Goal: Task Accomplishment & Management: Manage account settings

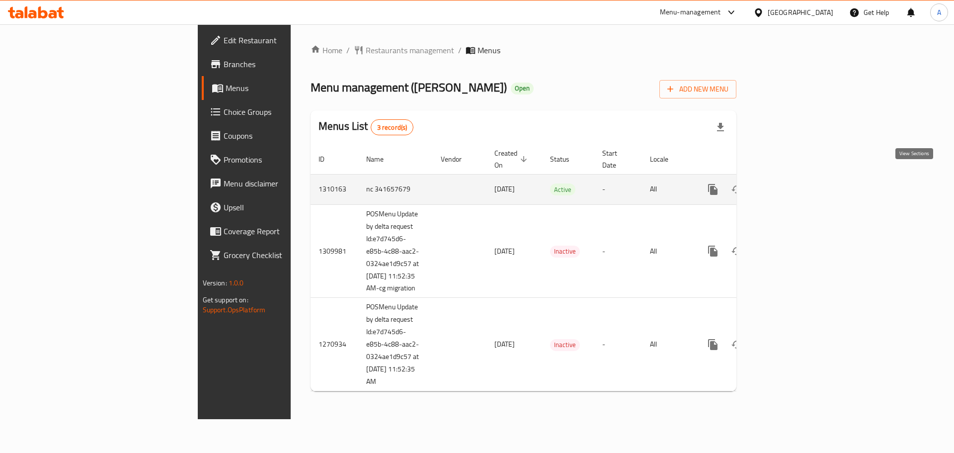
click at [789, 185] on icon "enhanced table" at bounding box center [784, 189] width 9 height 9
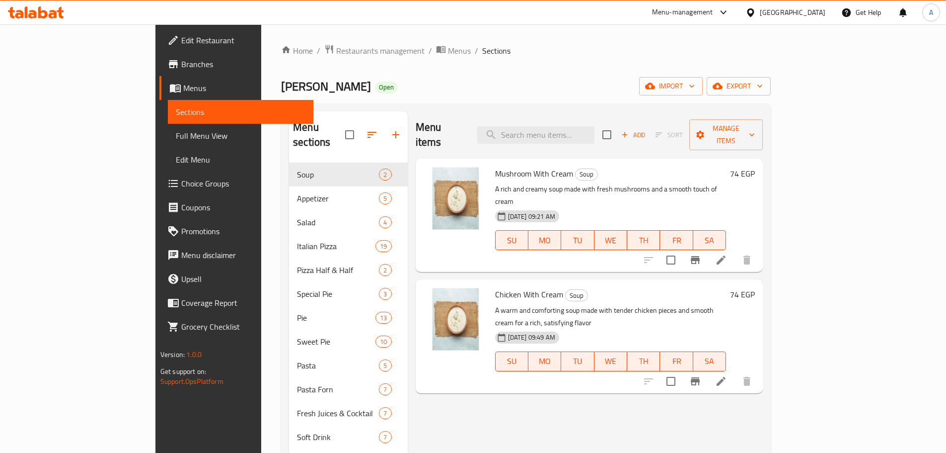
click at [707, 248] on button "Branch-specific-item" at bounding box center [696, 260] width 24 height 24
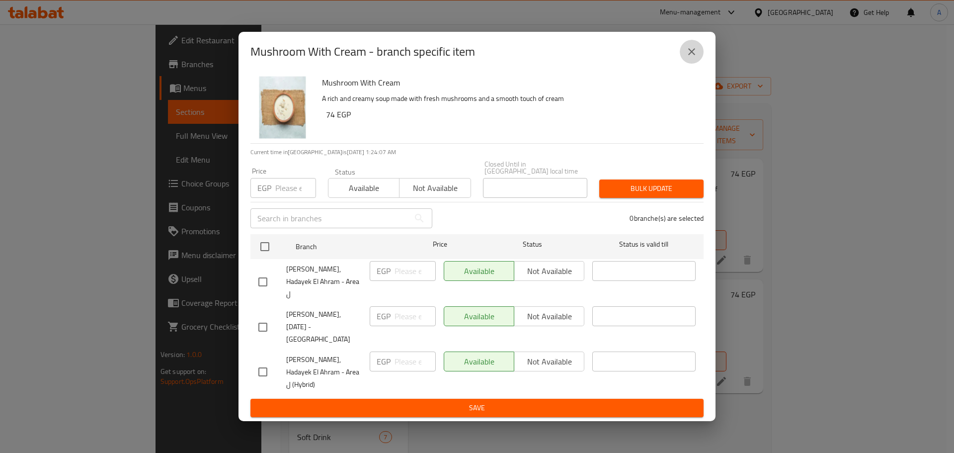
click at [691, 55] on icon "close" at bounding box center [691, 51] width 7 height 7
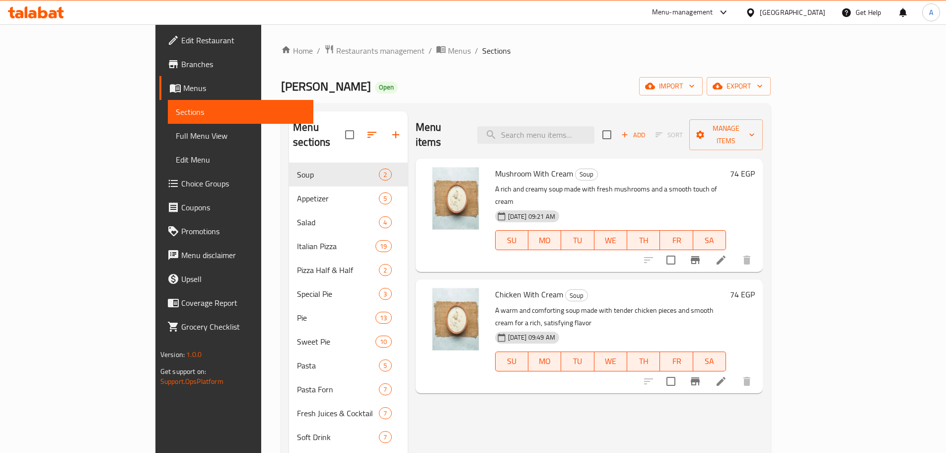
click at [759, 369] on div at bounding box center [698, 381] width 122 height 24
click at [701, 375] on icon "Branch-specific-item" at bounding box center [696, 381] width 12 height 12
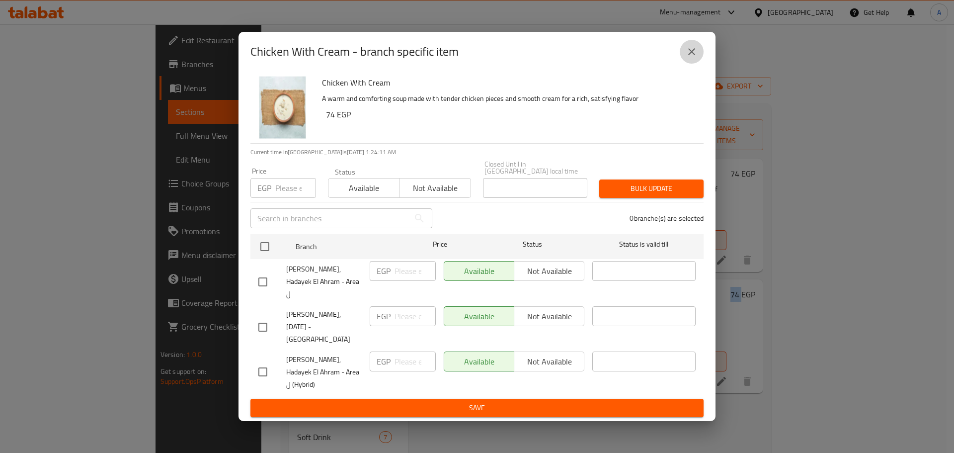
click at [697, 58] on icon "close" at bounding box center [692, 52] width 12 height 12
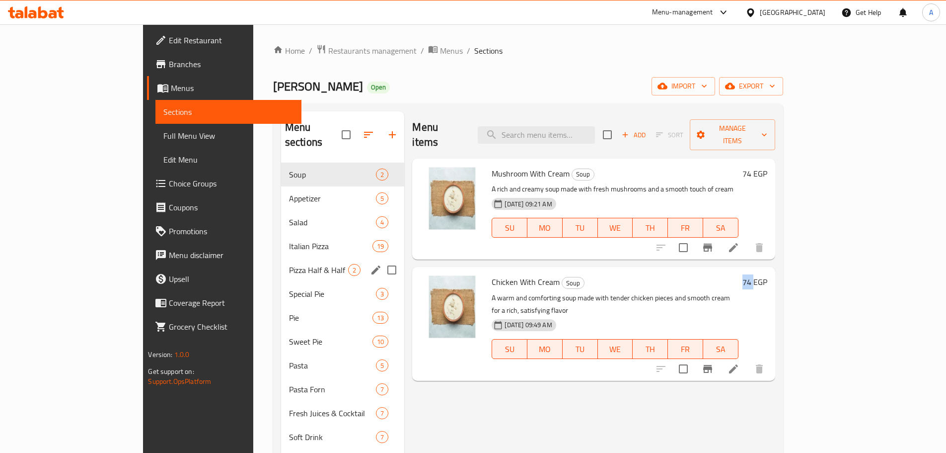
click at [289, 264] on span "Pizza Half & Half" at bounding box center [319, 270] width 60 height 12
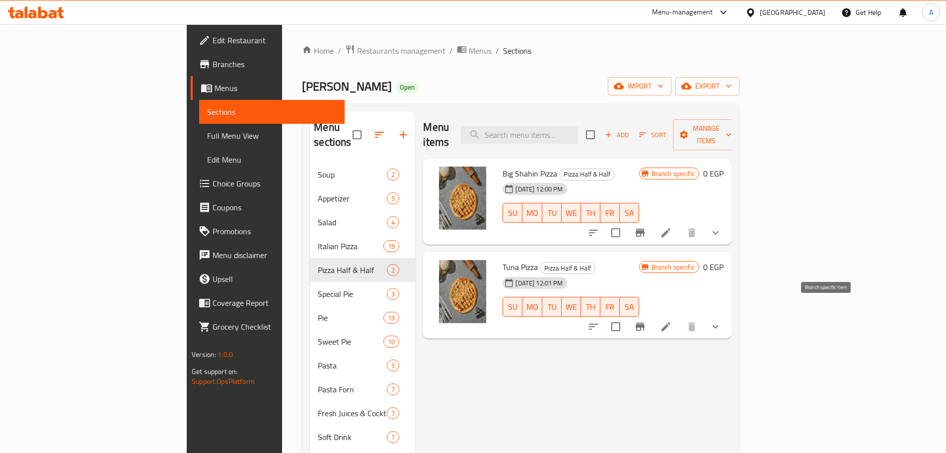
click at [646, 320] on icon "Branch-specific-item" at bounding box center [640, 326] width 12 height 12
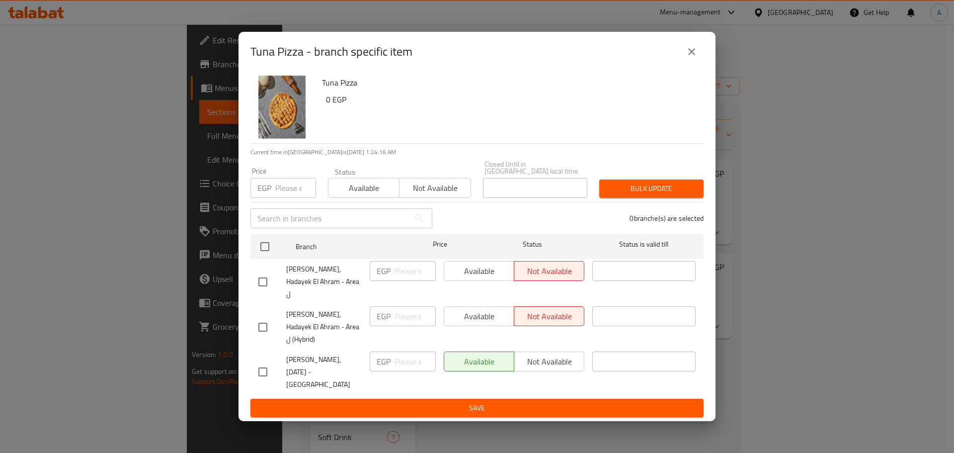
click at [700, 64] on button "close" at bounding box center [692, 52] width 24 height 24
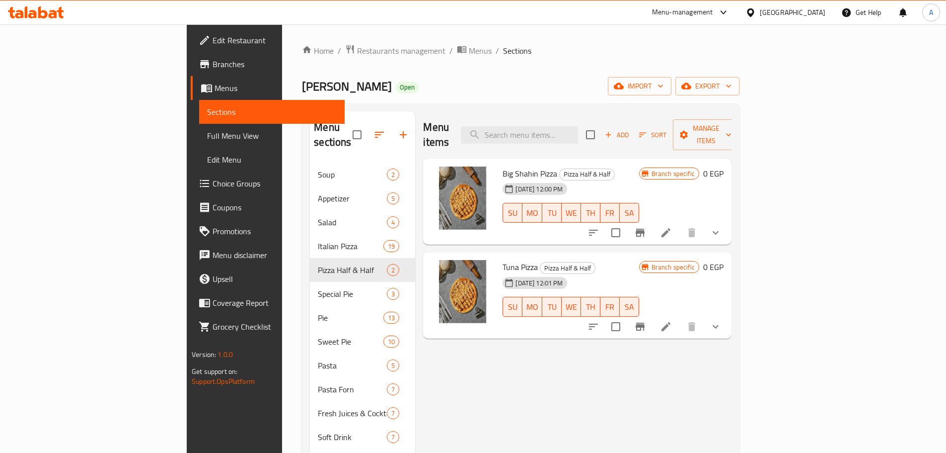
click at [646, 227] on icon "Branch-specific-item" at bounding box center [640, 233] width 12 height 12
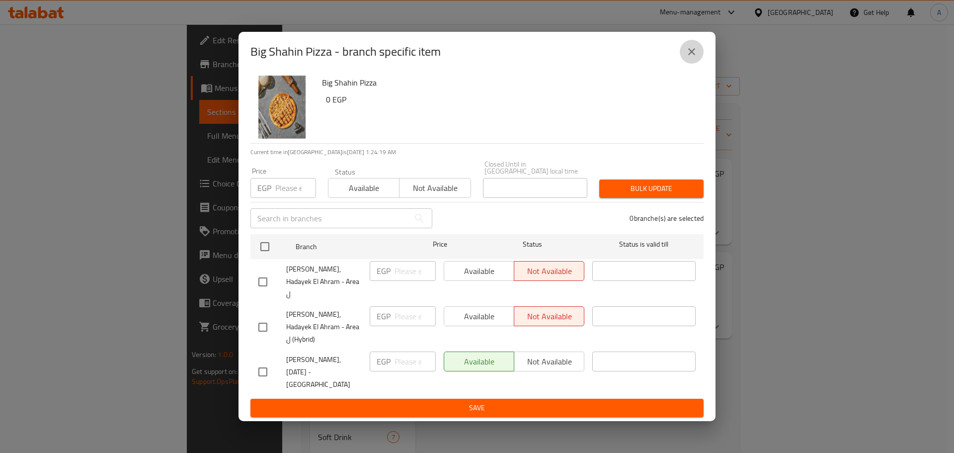
click at [690, 58] on icon "close" at bounding box center [692, 52] width 12 height 12
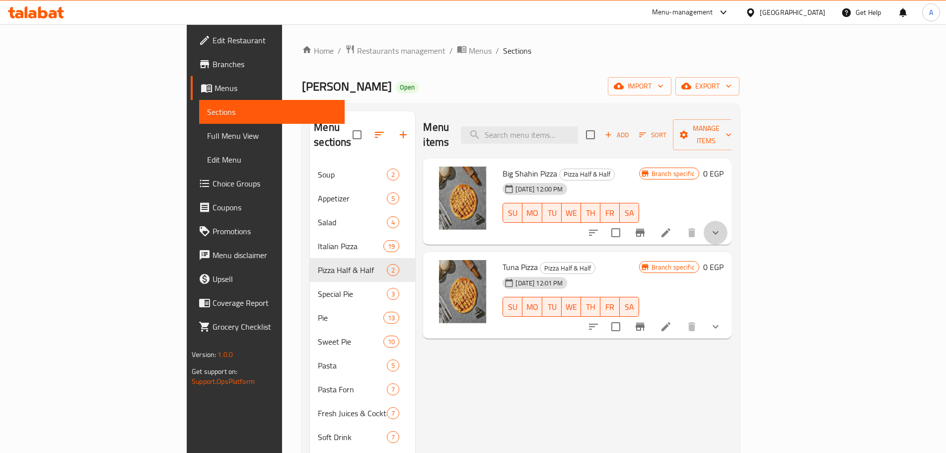
click at [728, 225] on button "show more" at bounding box center [716, 233] width 24 height 24
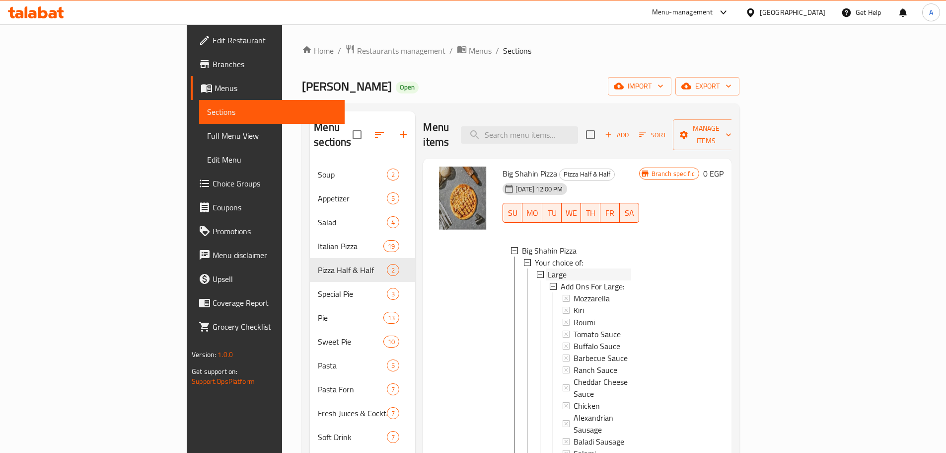
click at [548, 268] on div "Large" at bounding box center [589, 274] width 83 height 12
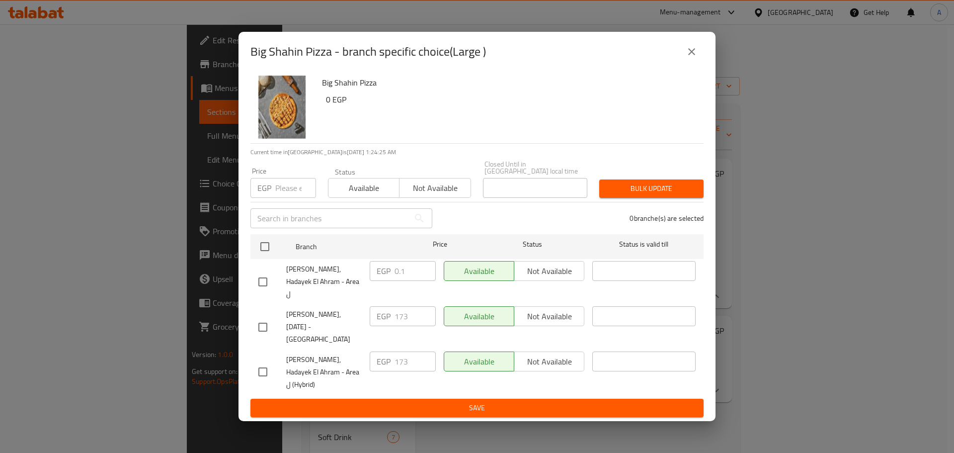
click at [686, 58] on icon "close" at bounding box center [692, 52] width 12 height 12
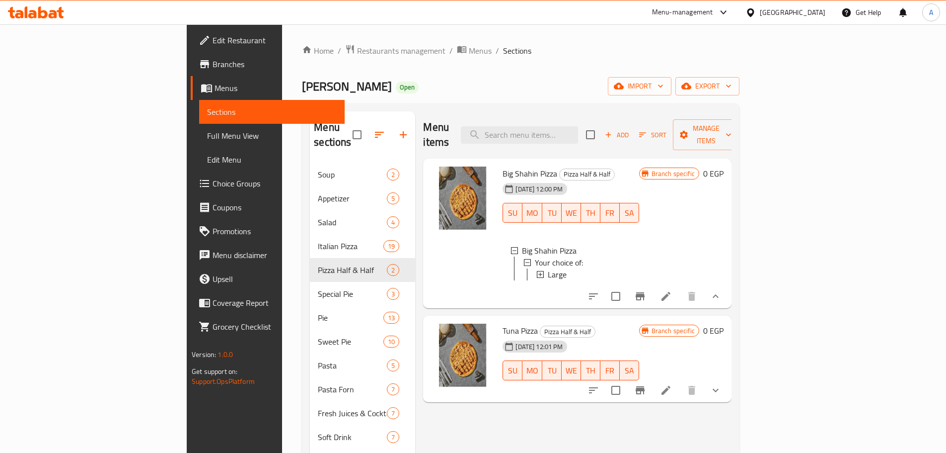
click at [728, 301] on div at bounding box center [655, 296] width 146 height 24
click at [646, 290] on icon "Branch-specific-item" at bounding box center [640, 296] width 12 height 12
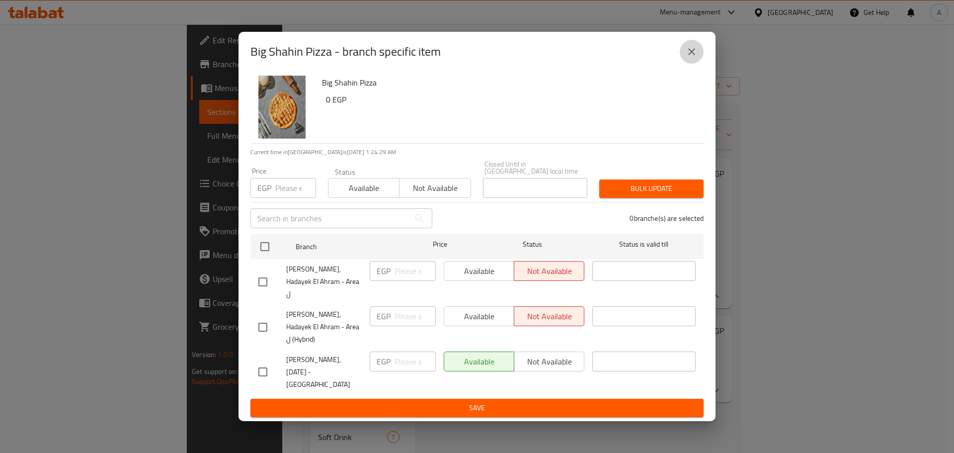
click at [697, 64] on button "close" at bounding box center [692, 52] width 24 height 24
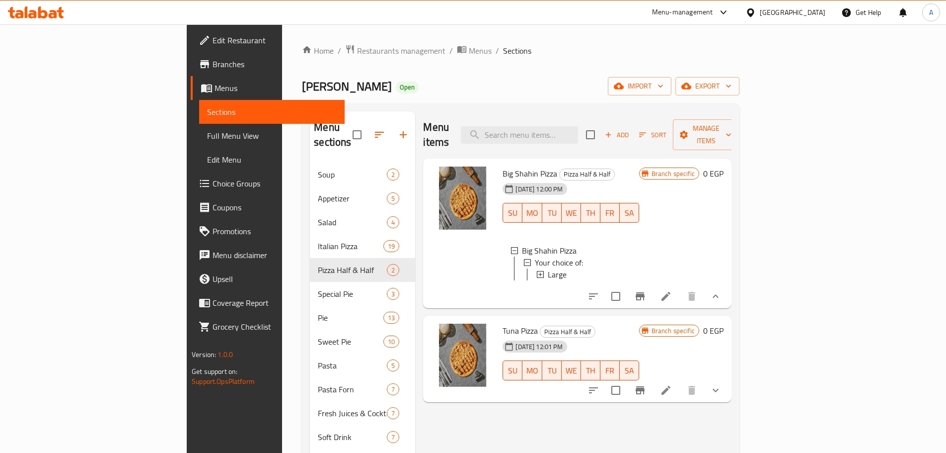
click at [548, 268] on div "Large" at bounding box center [589, 274] width 83 height 12
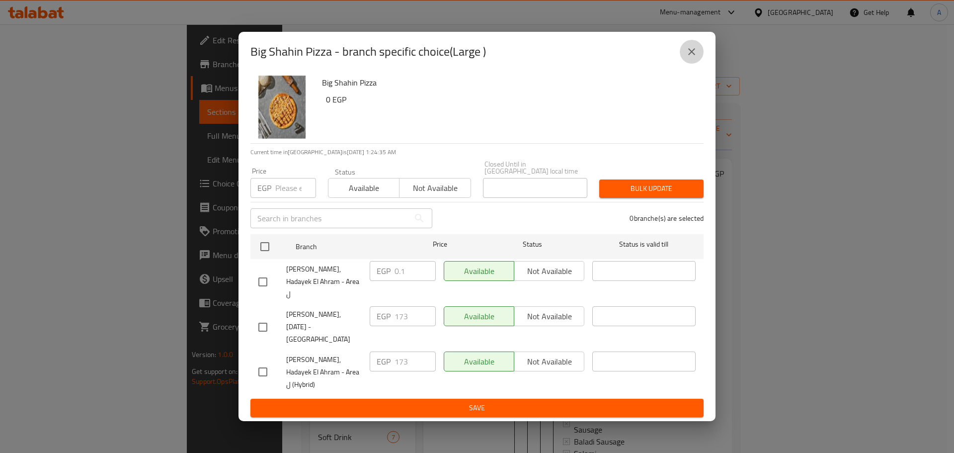
click at [698, 61] on button "close" at bounding box center [692, 52] width 24 height 24
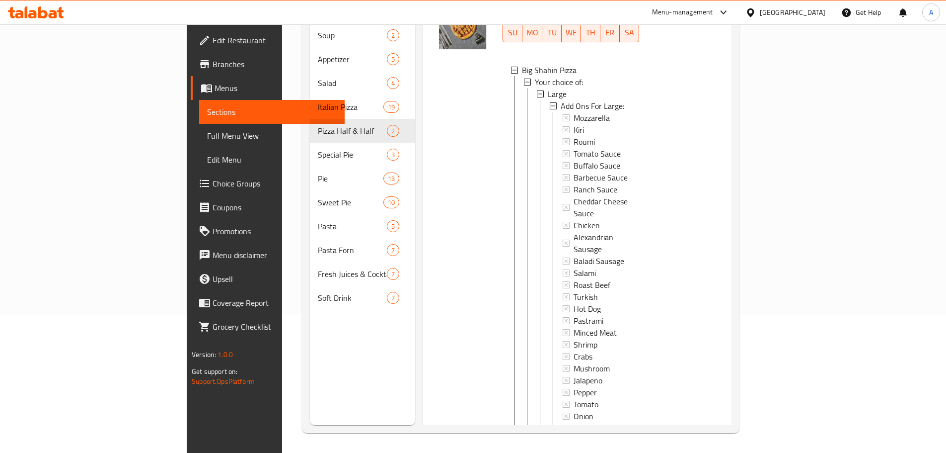
scroll to position [141, 0]
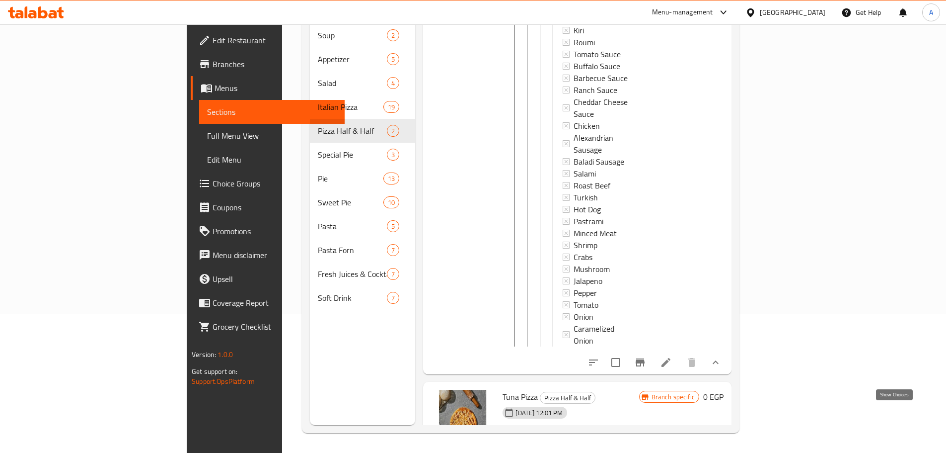
click at [722, 450] on icon "show more" at bounding box center [716, 456] width 12 height 12
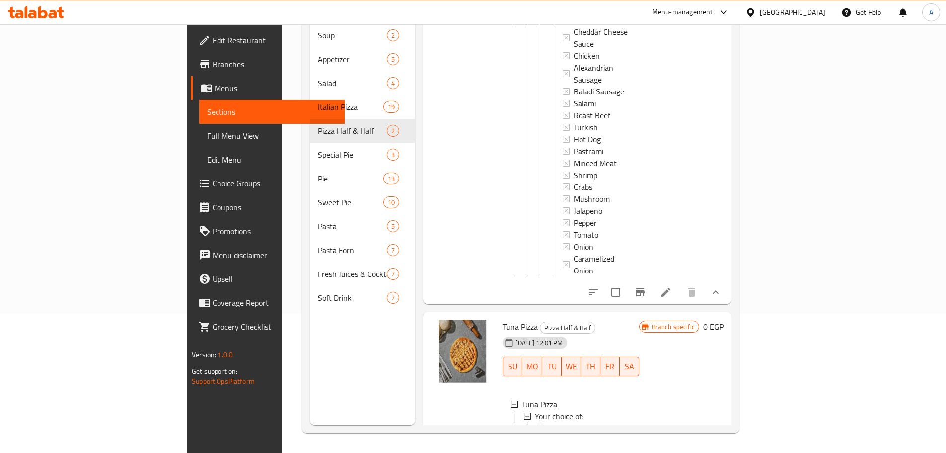
scroll to position [212, 0]
click at [553, 421] on div "Large" at bounding box center [589, 427] width 83 height 12
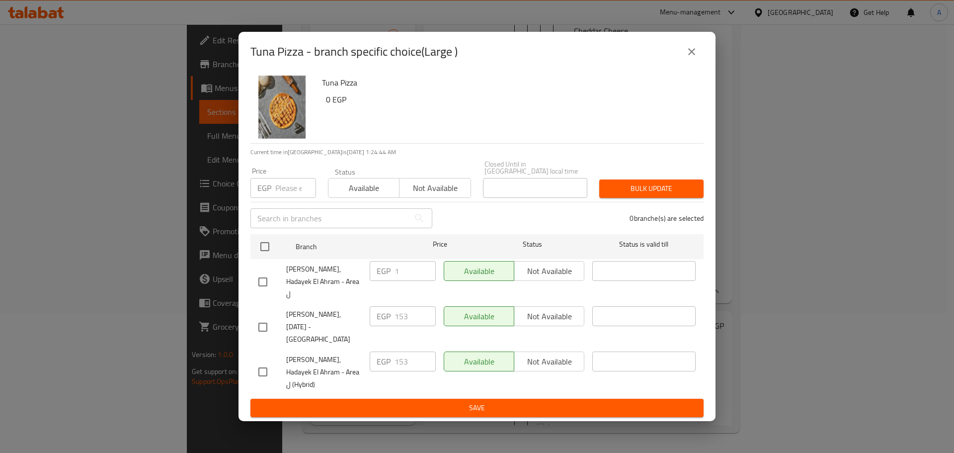
click at [693, 55] on icon "close" at bounding box center [691, 51] width 7 height 7
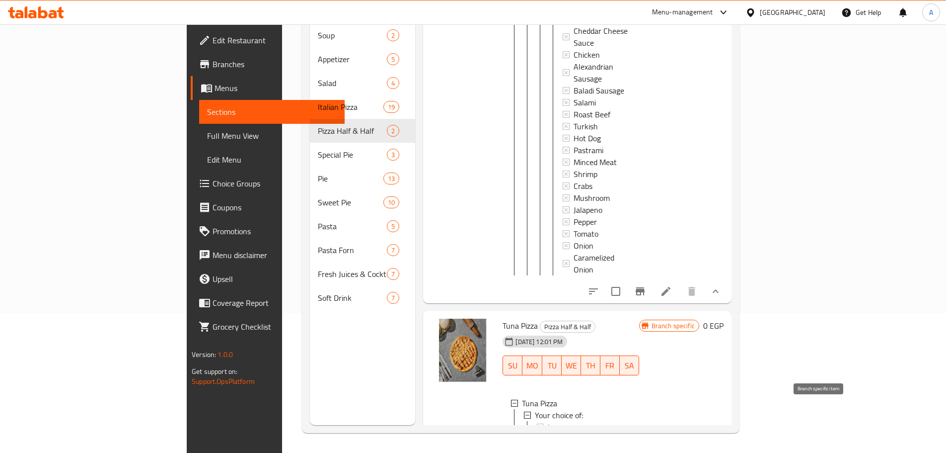
click at [652, 437] on button "Branch-specific-item" at bounding box center [640, 449] width 24 height 24
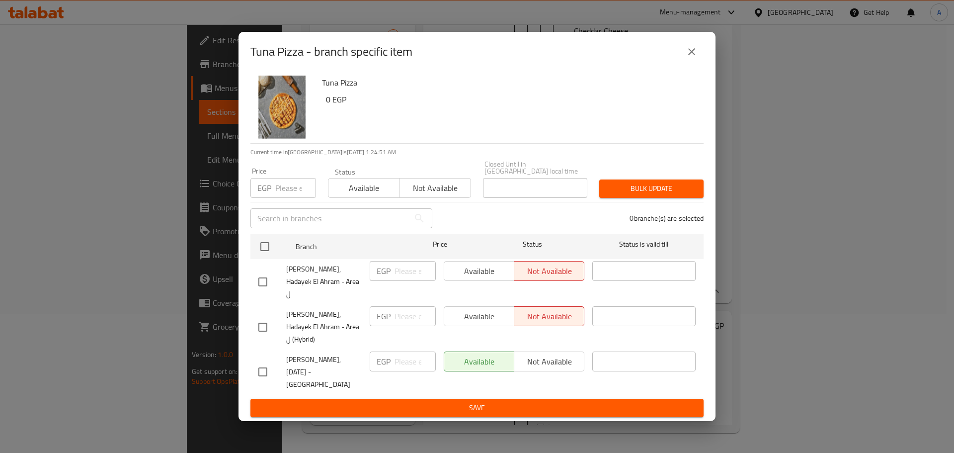
click at [703, 64] on div "Tuna Pizza - branch specific item" at bounding box center [476, 52] width 453 height 24
click at [696, 58] on icon "close" at bounding box center [692, 52] width 12 height 12
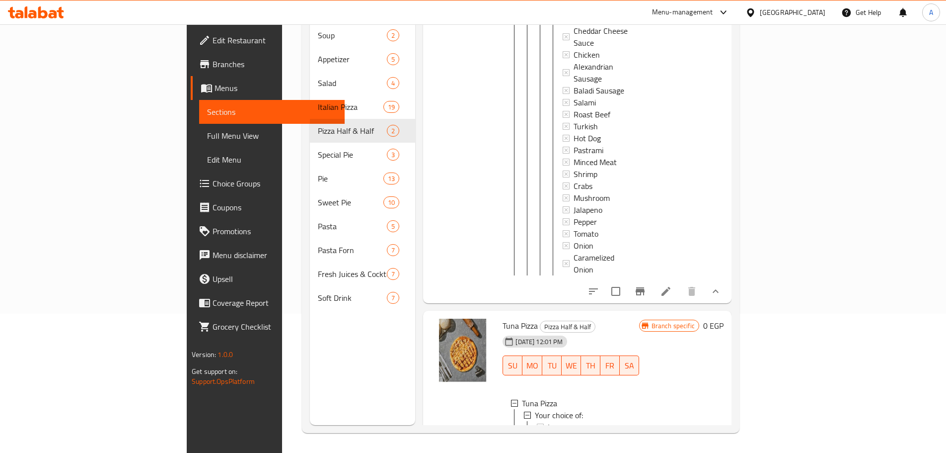
click at [548, 421] on span "Large" at bounding box center [557, 427] width 19 height 12
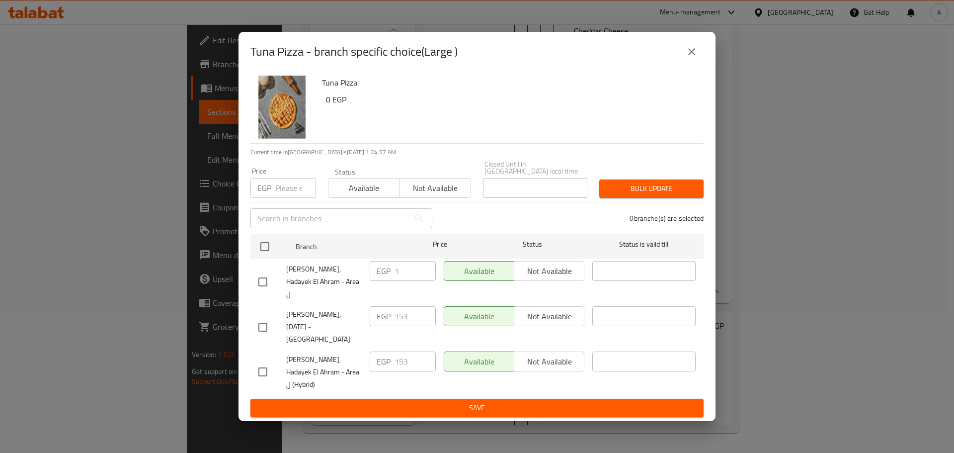
click at [266, 281] on input "checkbox" at bounding box center [262, 281] width 21 height 21
checkbox input "true"
click at [540, 278] on span "Not available" at bounding box center [549, 271] width 62 height 14
click at [690, 64] on button "close" at bounding box center [692, 52] width 24 height 24
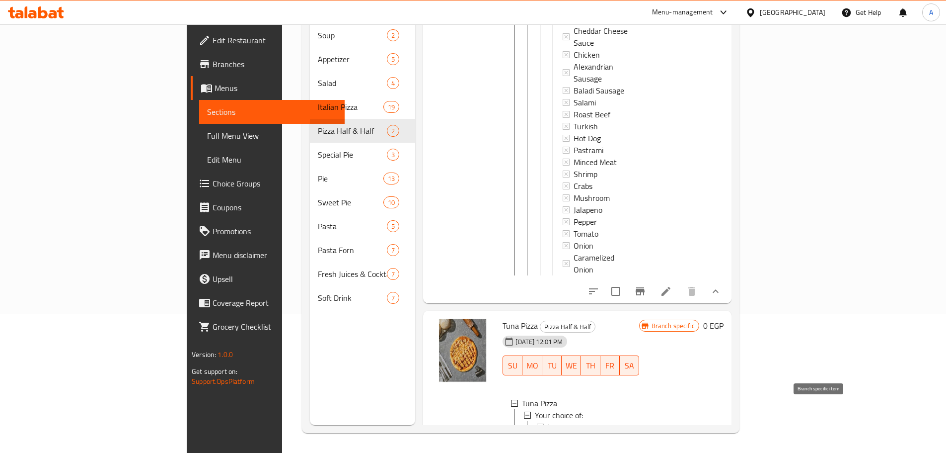
click at [652, 437] on button "Branch-specific-item" at bounding box center [640, 449] width 24 height 24
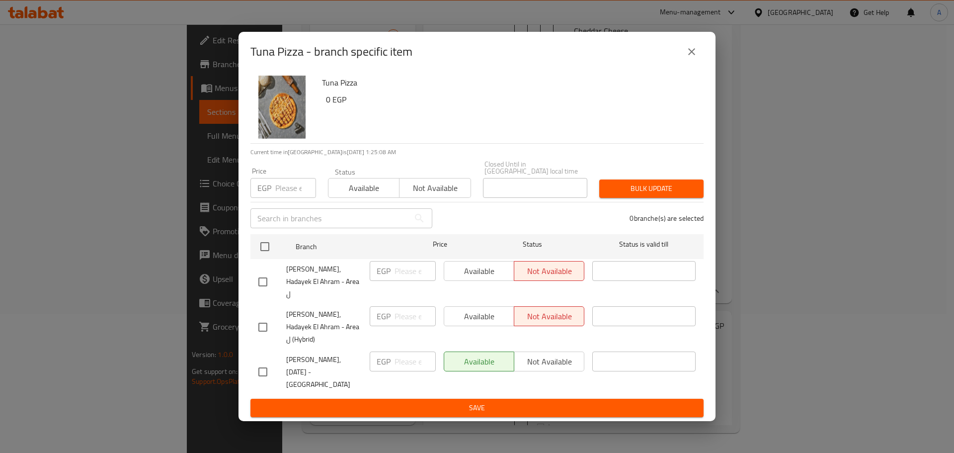
click at [681, 64] on div "Tuna Pizza - branch specific item" at bounding box center [476, 52] width 453 height 24
click at [694, 55] on icon "close" at bounding box center [691, 51] width 7 height 7
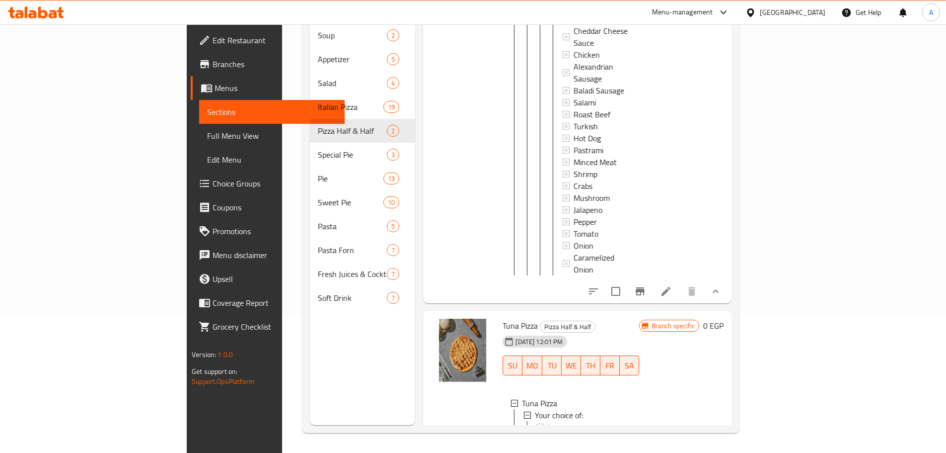
click at [548, 421] on span "Large" at bounding box center [557, 427] width 19 height 12
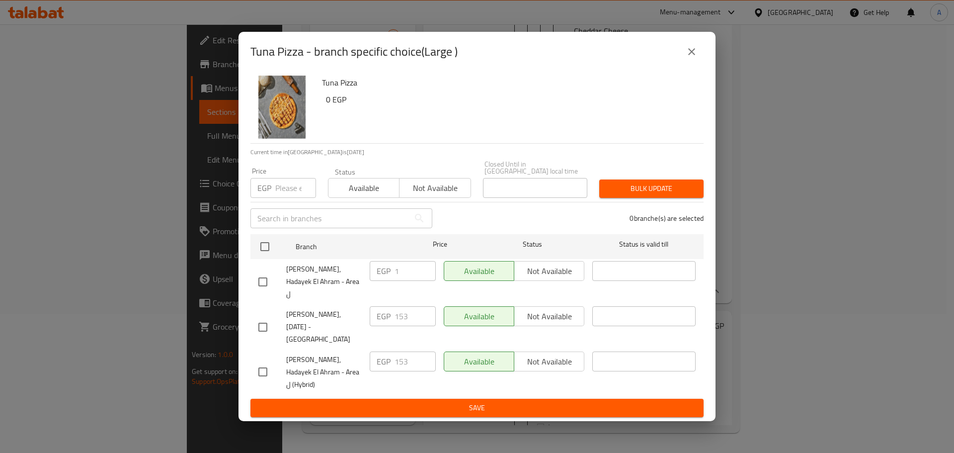
click at [266, 286] on input "checkbox" at bounding box center [262, 281] width 21 height 21
checkbox input "true"
click at [527, 291] on div "Available Not available" at bounding box center [514, 281] width 149 height 49
click at [528, 291] on div "Available Not available" at bounding box center [514, 281] width 149 height 49
click at [542, 275] on span "Not available" at bounding box center [549, 271] width 62 height 14
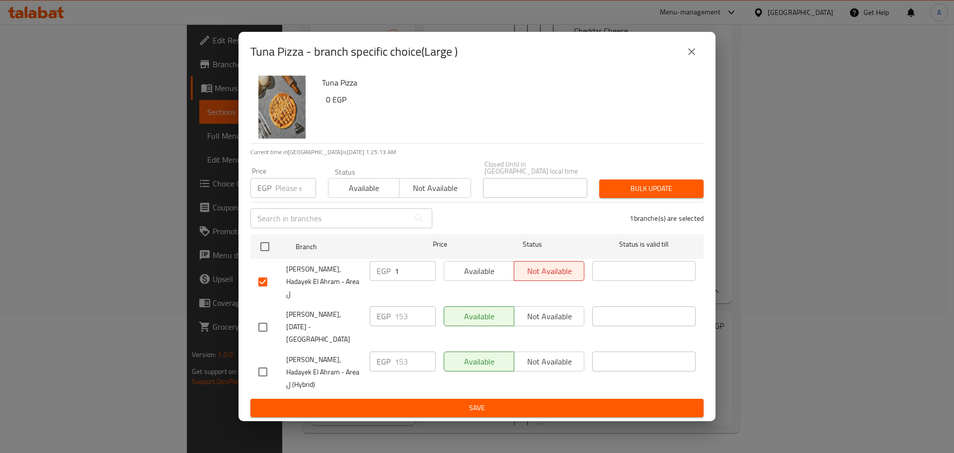
click at [539, 401] on span "Save" at bounding box center [476, 407] width 437 height 12
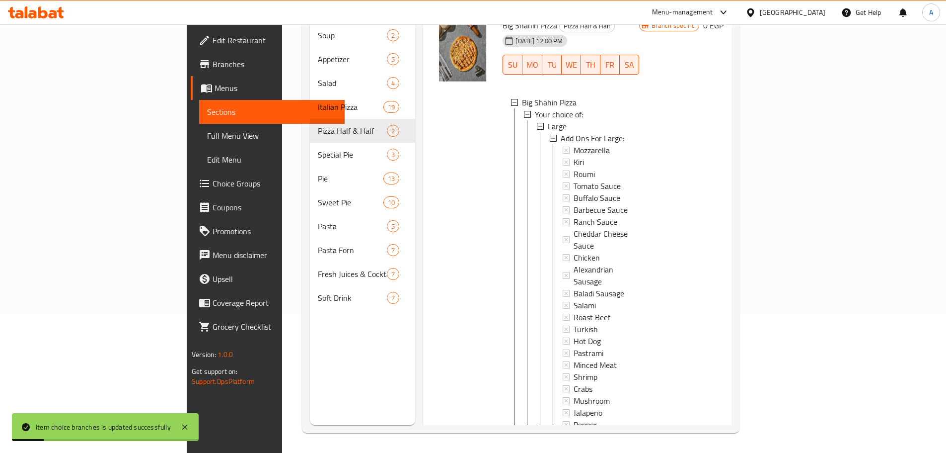
scroll to position [0, 0]
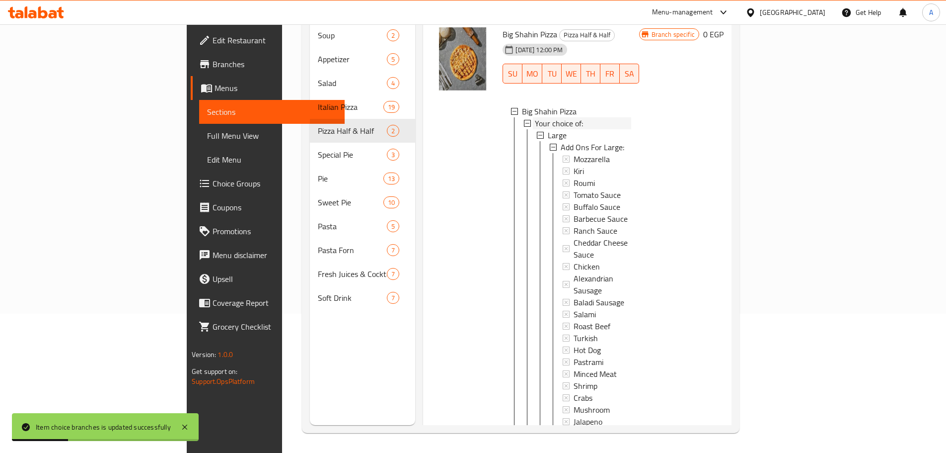
click at [537, 117] on div "Your choice of:" at bounding box center [583, 123] width 96 height 12
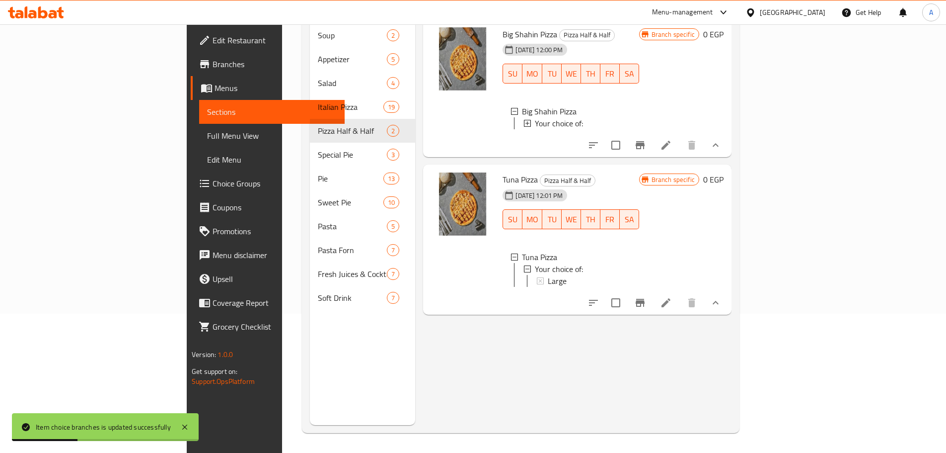
click at [537, 117] on div "Your choice of:" at bounding box center [583, 123] width 96 height 12
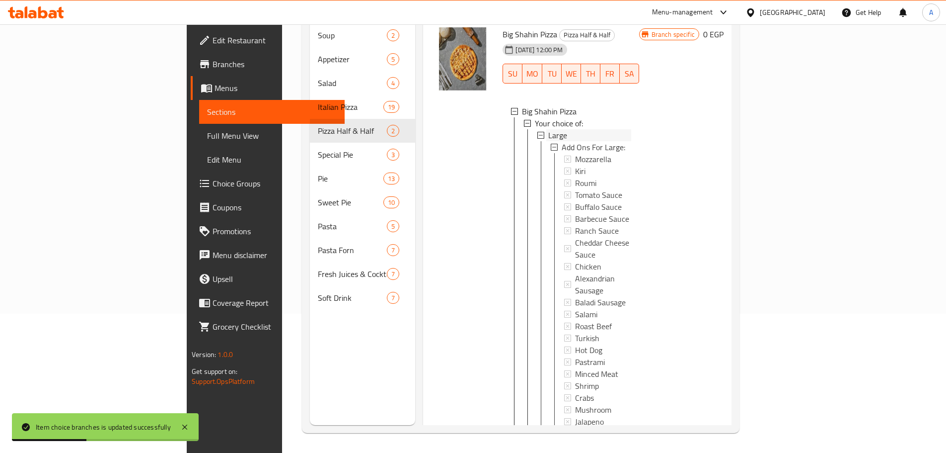
click at [548, 129] on div "Large" at bounding box center [589, 135] width 83 height 12
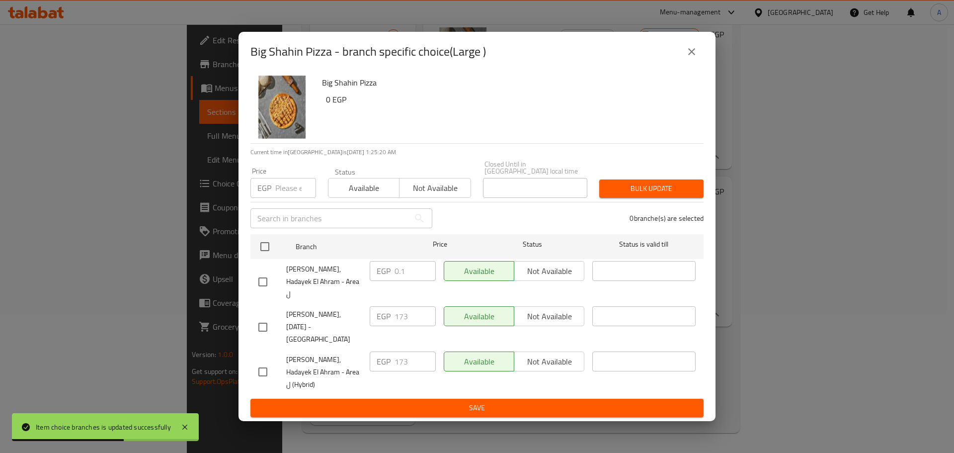
click at [269, 290] on input "checkbox" at bounding box center [262, 281] width 21 height 21
checkbox input "true"
click at [536, 269] on div "Available Not available" at bounding box center [514, 281] width 149 height 49
click at [535, 275] on span "Not available" at bounding box center [549, 271] width 62 height 14
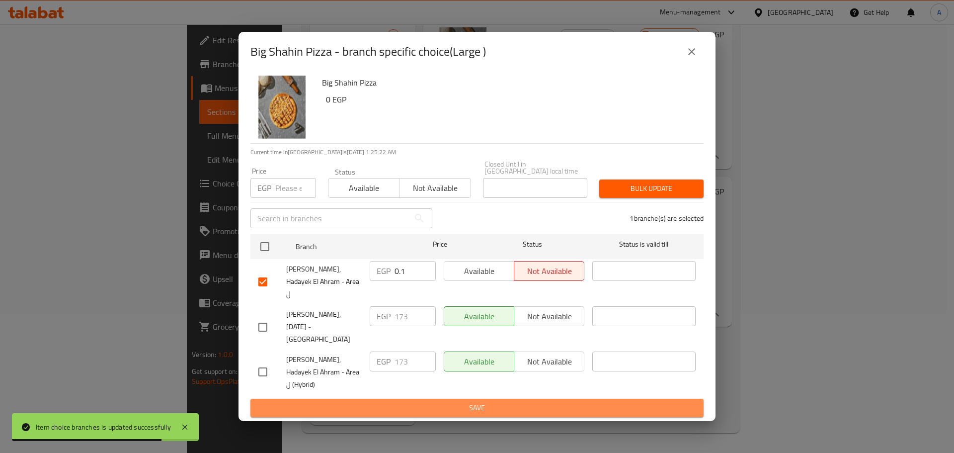
click at [562, 401] on span "Save" at bounding box center [476, 407] width 437 height 12
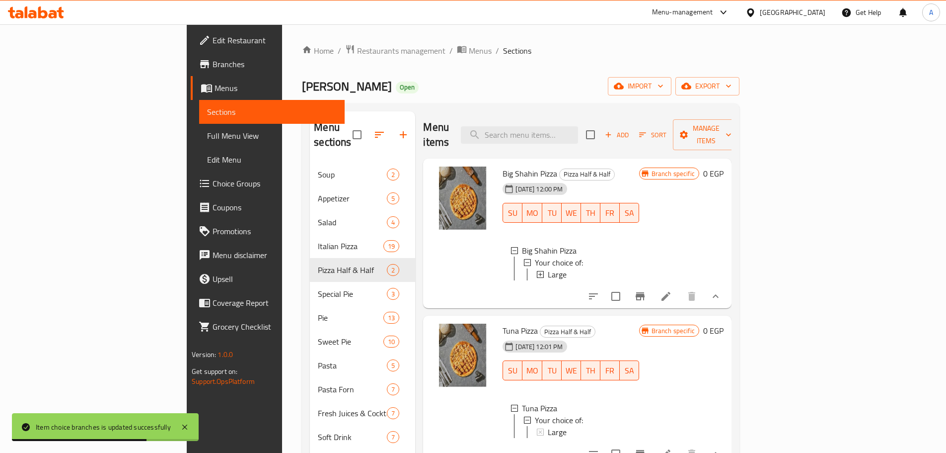
click at [213, 66] on span "Branches" at bounding box center [275, 64] width 124 height 12
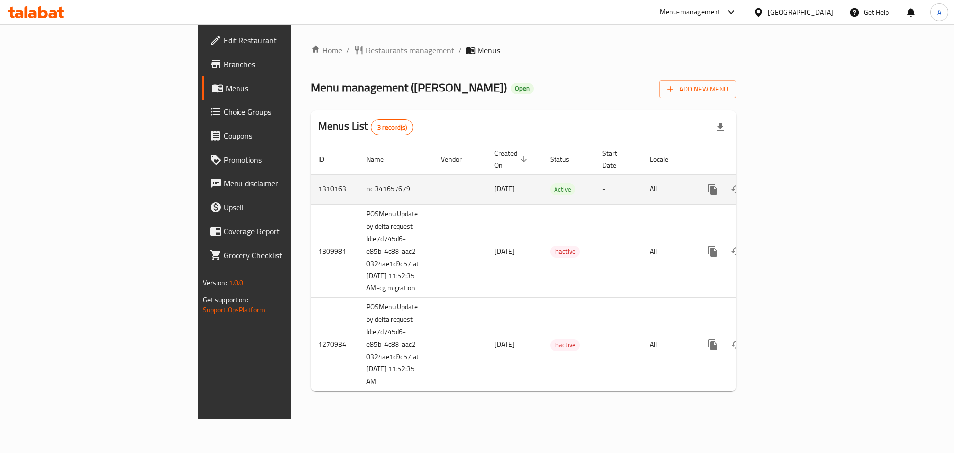
click at [790, 183] on icon "enhanced table" at bounding box center [784, 189] width 12 height 12
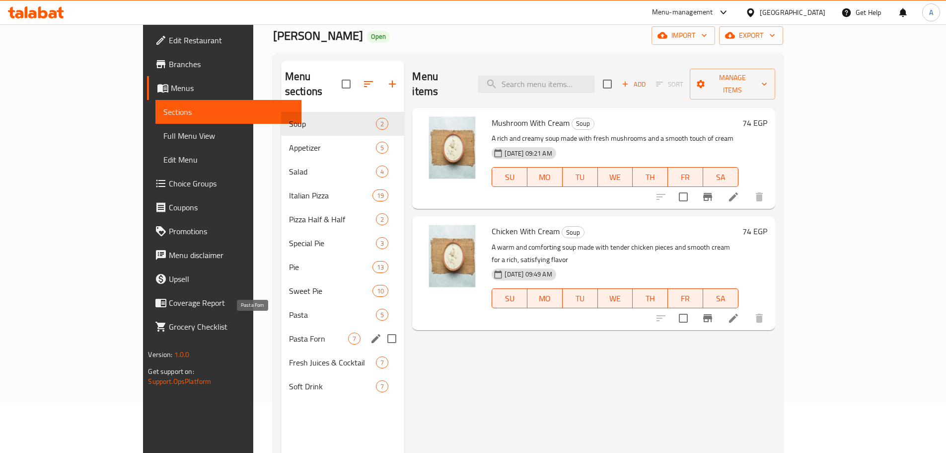
scroll to position [99, 0]
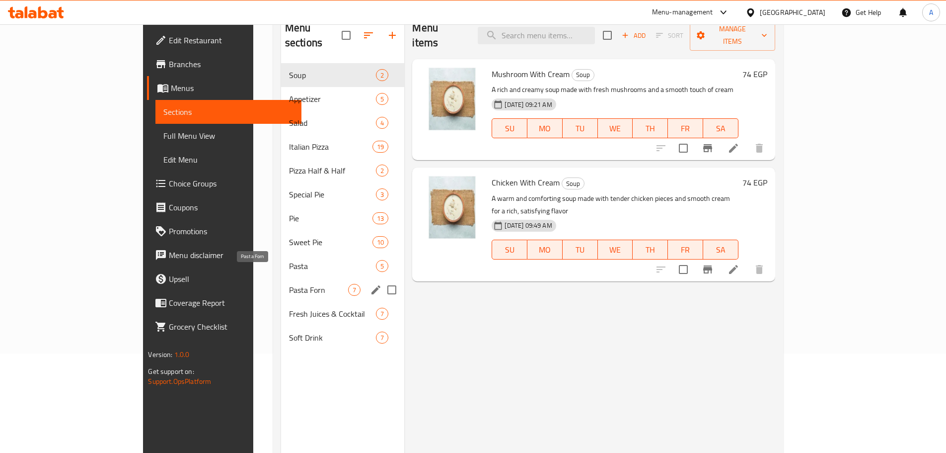
click at [289, 284] on span "Pasta Forn" at bounding box center [319, 290] width 60 height 12
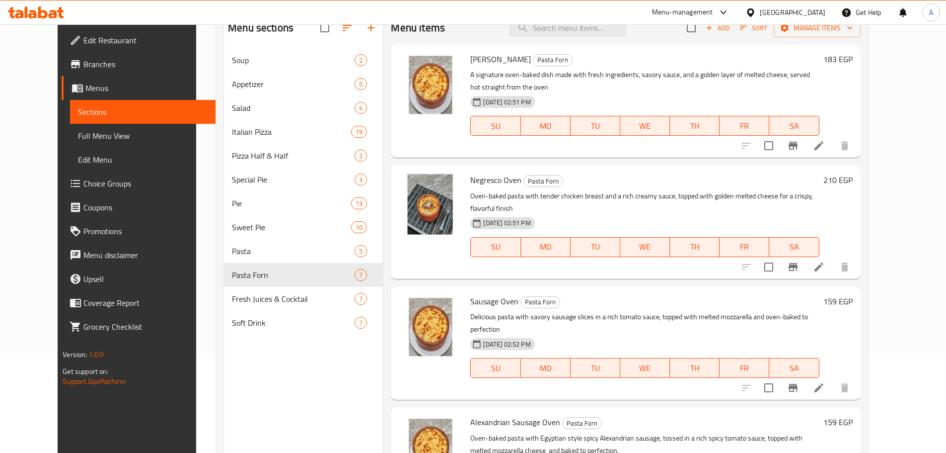
click at [805, 259] on button "Branch-specific-item" at bounding box center [793, 267] width 24 height 24
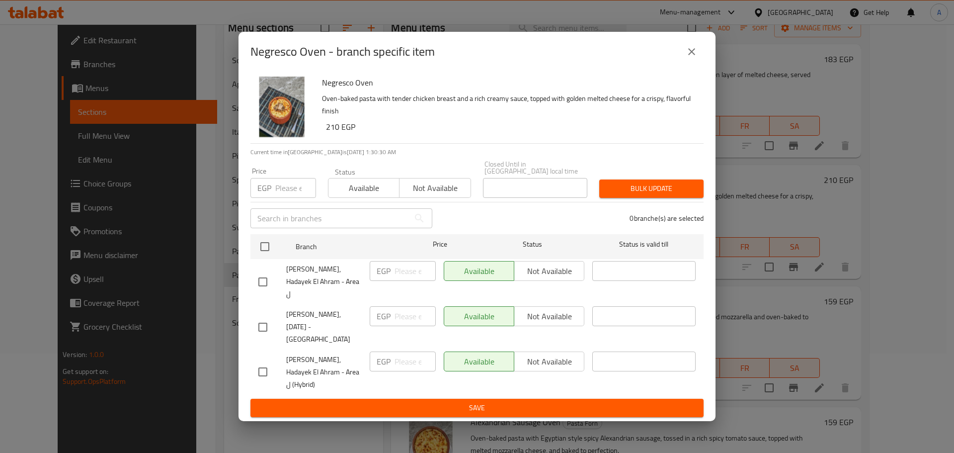
click at [694, 55] on icon "close" at bounding box center [691, 51] width 7 height 7
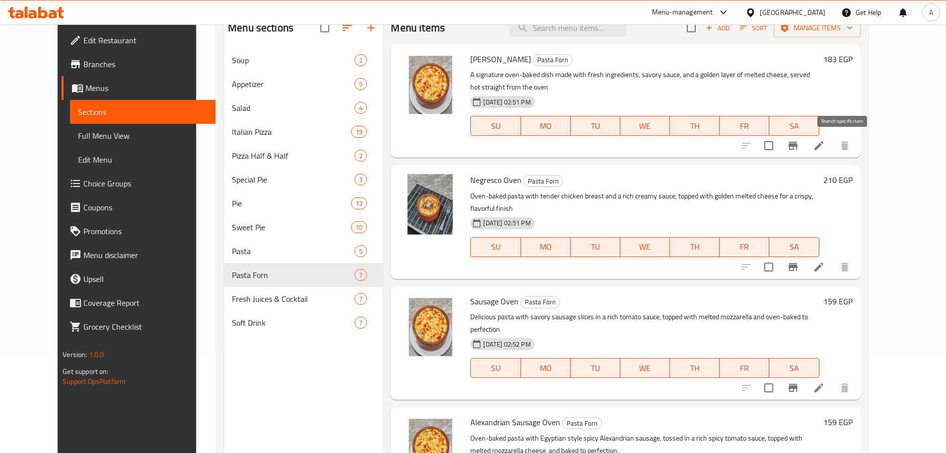
click at [798, 145] on icon "Branch-specific-item" at bounding box center [793, 146] width 9 height 8
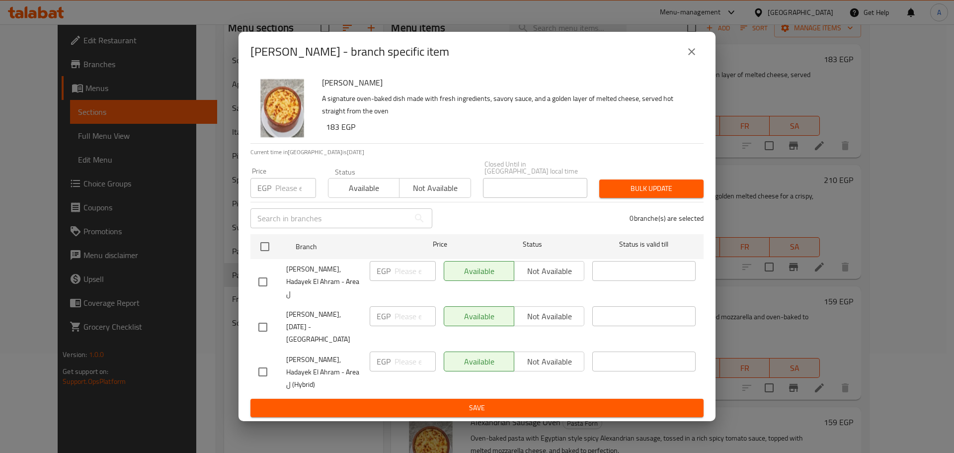
click at [697, 58] on icon "close" at bounding box center [692, 52] width 12 height 12
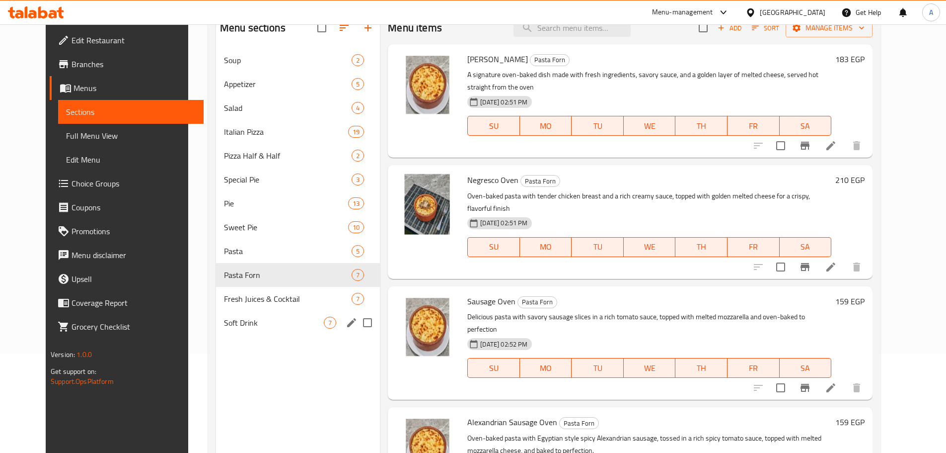
click at [224, 327] on span "Soft Drink" at bounding box center [274, 322] width 100 height 12
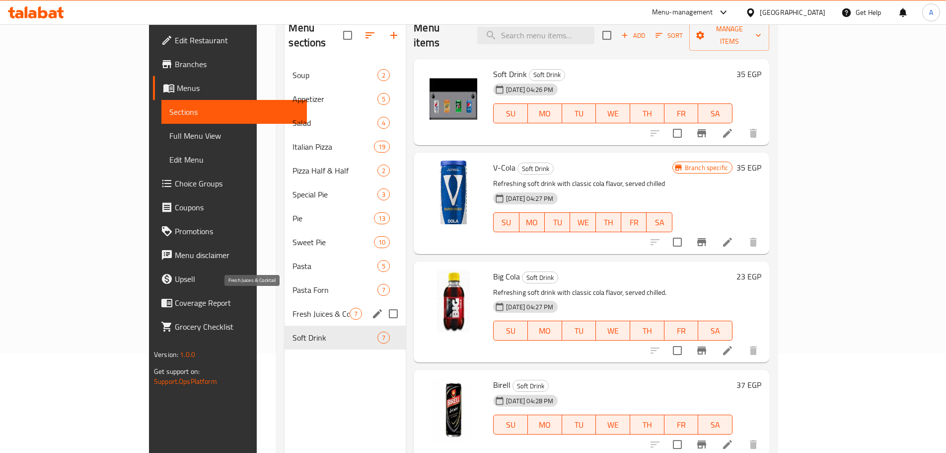
click at [293, 308] on span "Fresh Juices & Cocktail" at bounding box center [321, 314] width 57 height 12
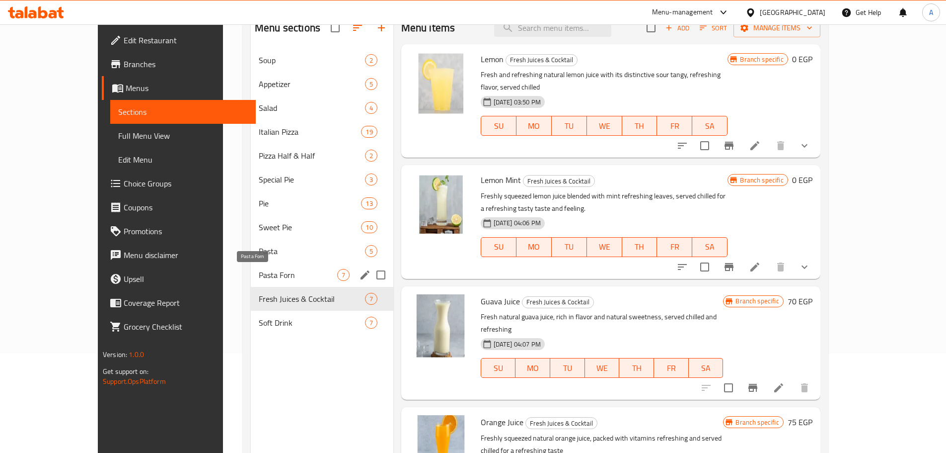
click at [259, 273] on span "Pasta Forn" at bounding box center [298, 275] width 78 height 12
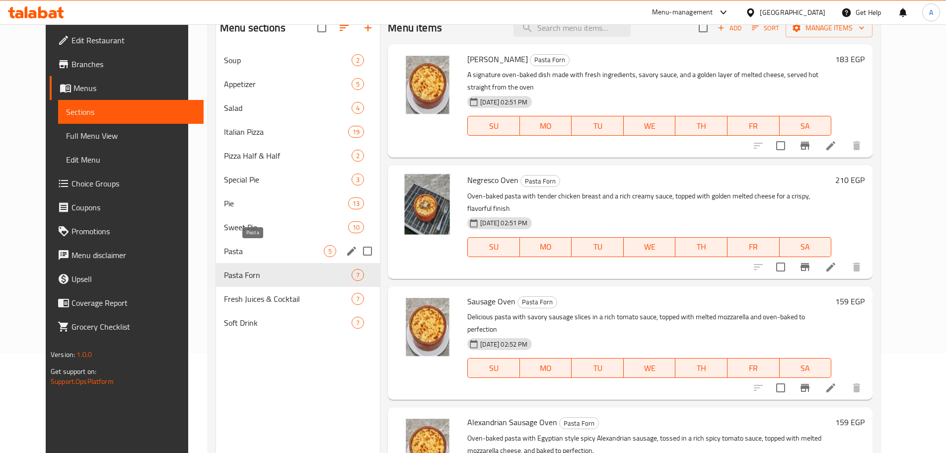
click at [247, 251] on span "Pasta" at bounding box center [274, 251] width 100 height 12
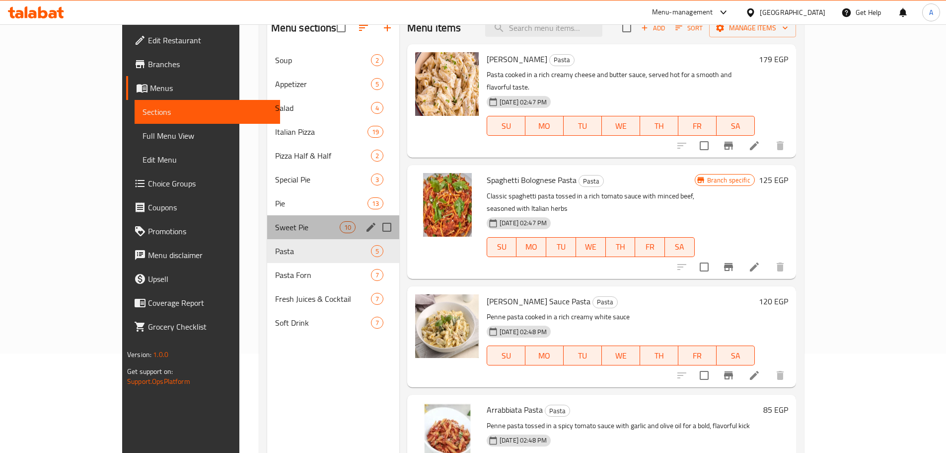
click at [267, 216] on div "Sweet Pie 10" at bounding box center [333, 227] width 132 height 24
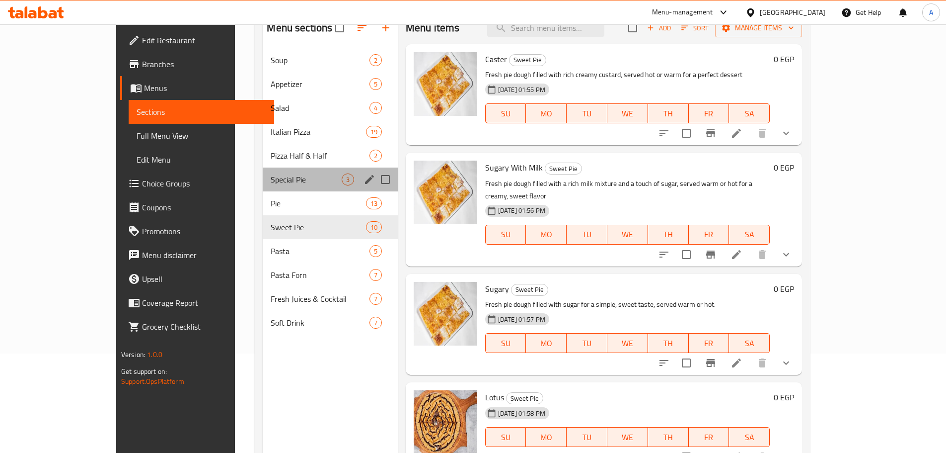
click at [263, 190] on div "Special Pie 3" at bounding box center [330, 179] width 135 height 24
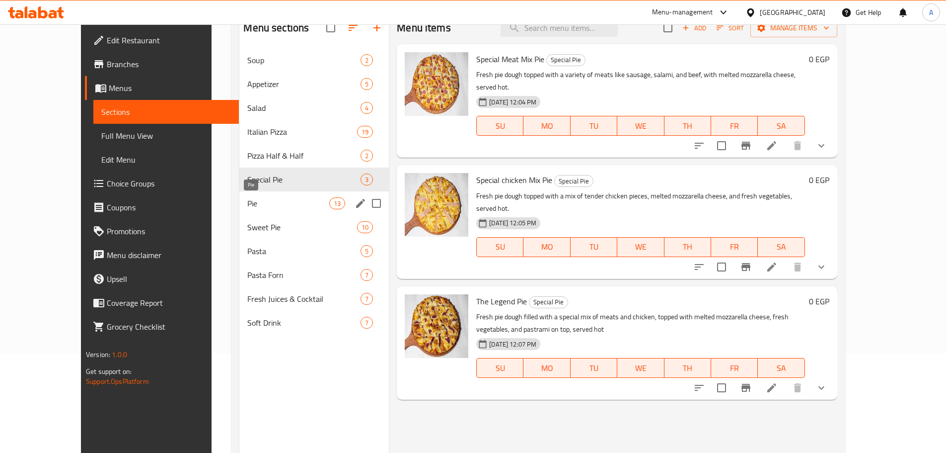
click at [268, 217] on div "Sweet Pie 10" at bounding box center [314, 227] width 150 height 24
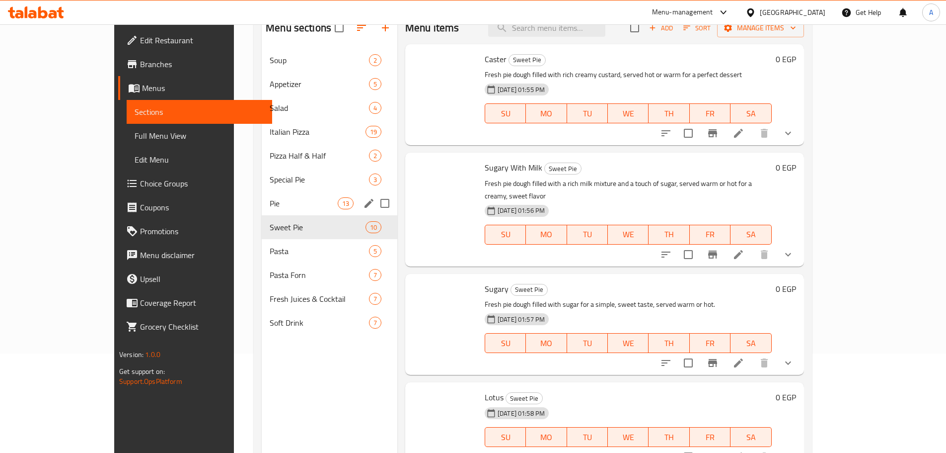
click at [272, 212] on div "Pie 13" at bounding box center [330, 203] width 136 height 24
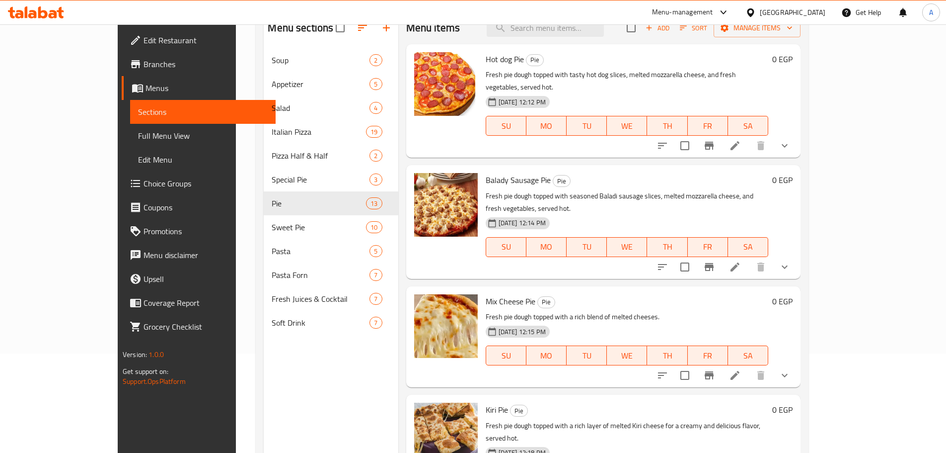
click at [797, 134] on button "show more" at bounding box center [785, 146] width 24 height 24
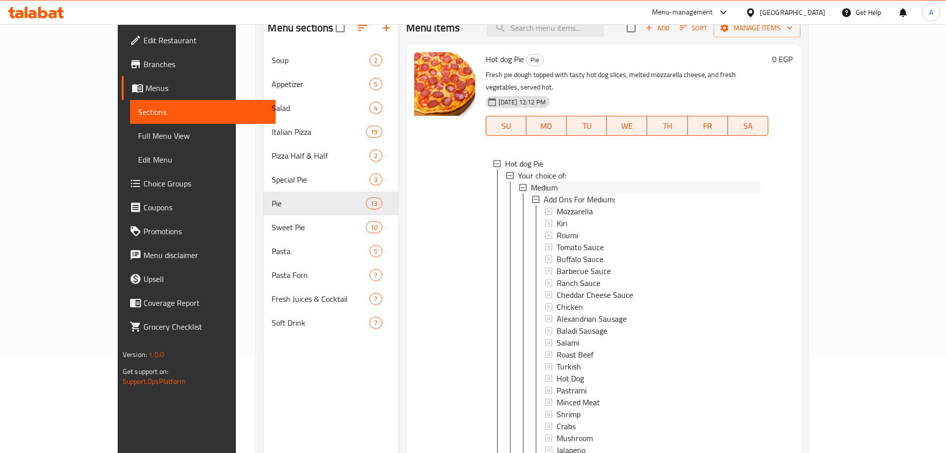
click at [531, 181] on span "Medium" at bounding box center [544, 187] width 27 height 12
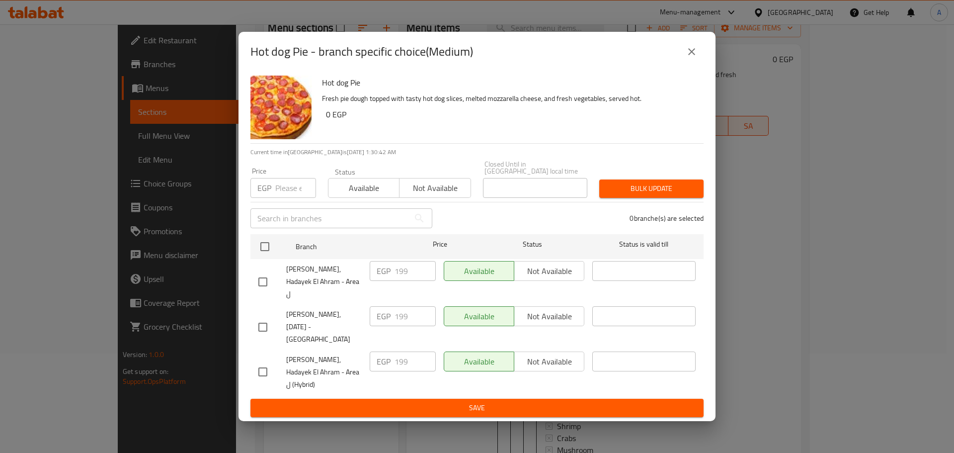
click at [697, 64] on button "close" at bounding box center [692, 52] width 24 height 24
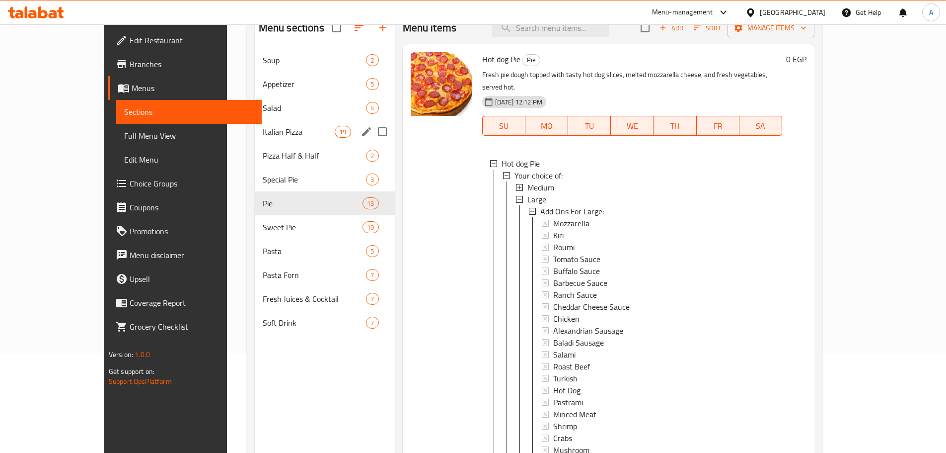
click at [284, 124] on div "Italian Pizza 19" at bounding box center [325, 132] width 140 height 24
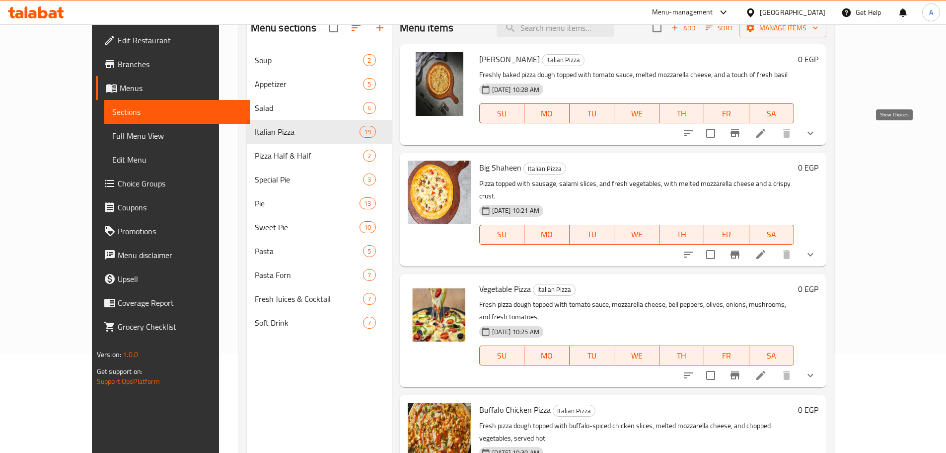
click at [817, 133] on icon "show more" at bounding box center [811, 133] width 12 height 12
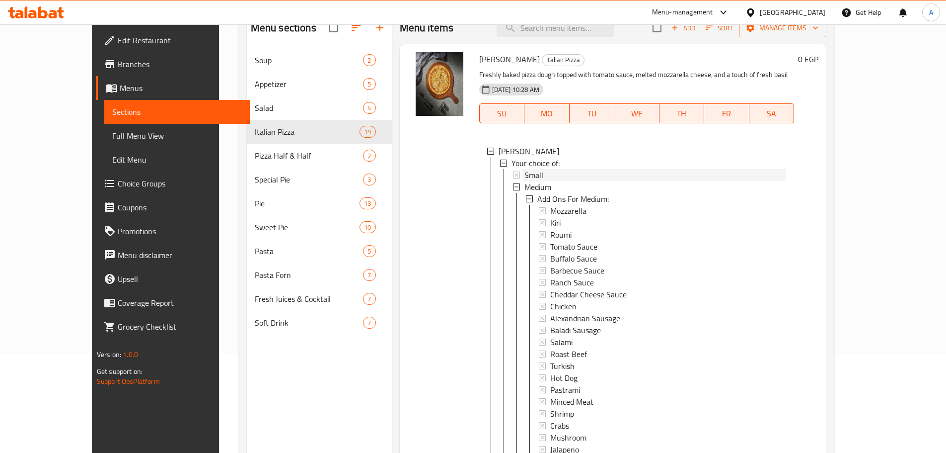
click at [566, 179] on div "Small" at bounding box center [656, 175] width 262 height 12
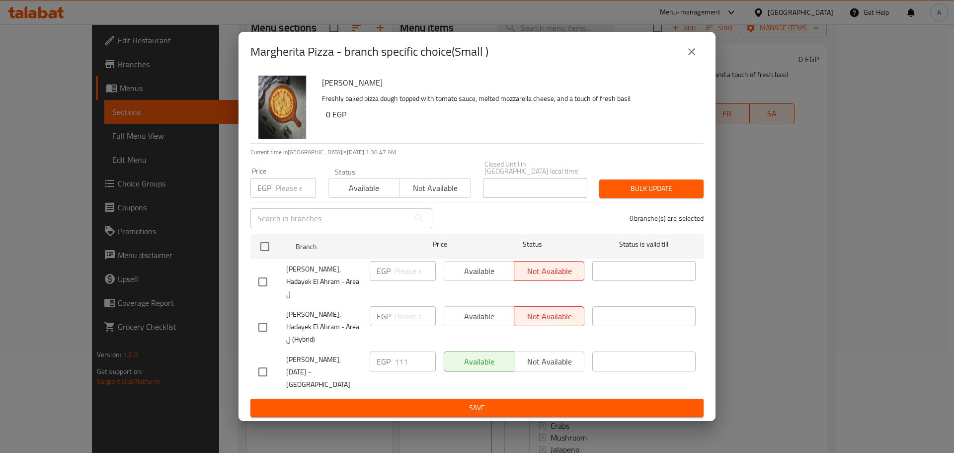
click at [688, 58] on icon "close" at bounding box center [692, 52] width 12 height 12
